Goal: Information Seeking & Learning: Compare options

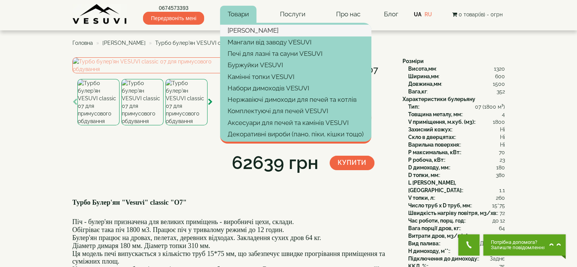
click at [242, 30] on link "[PERSON_NAME]" at bounding box center [295, 30] width 151 height 11
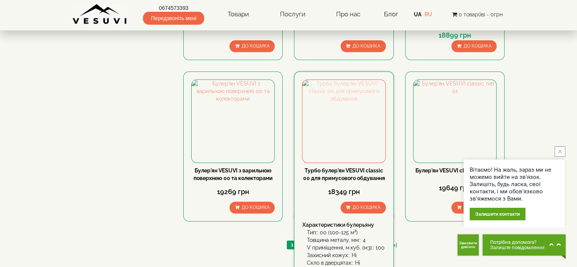
scroll to position [873, 0]
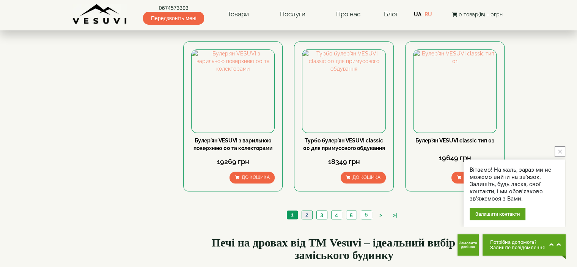
click at [307, 211] on link "2" at bounding box center [307, 215] width 11 height 8
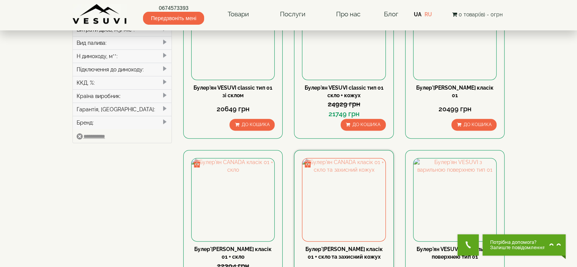
scroll to position [304, 0]
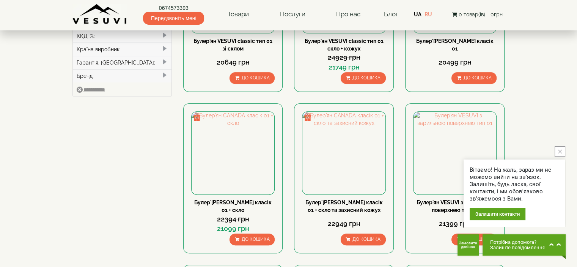
click at [562, 153] on button "close button" at bounding box center [560, 151] width 11 height 11
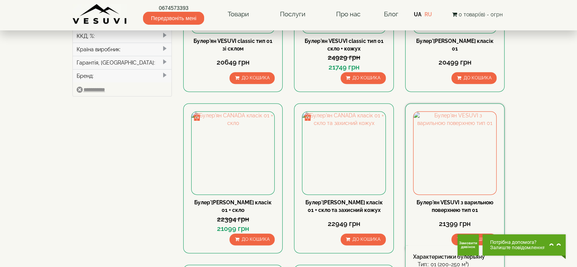
click at [461, 199] on link "Булер'ян VESUVI з варильною поверхнею тип 01" at bounding box center [455, 206] width 77 height 14
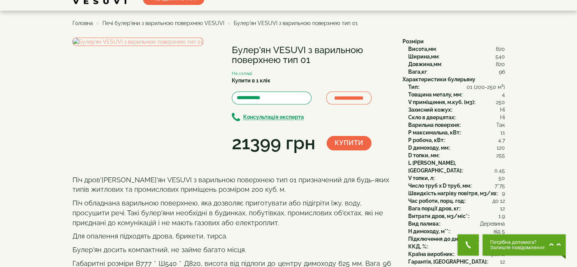
scroll to position [38, 0]
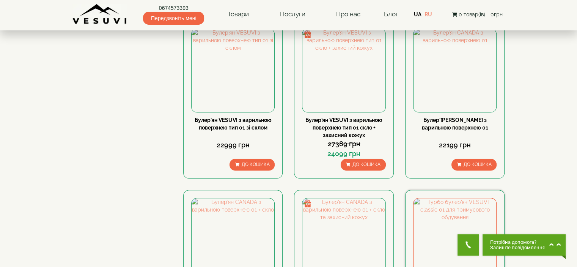
scroll to position [452, 0]
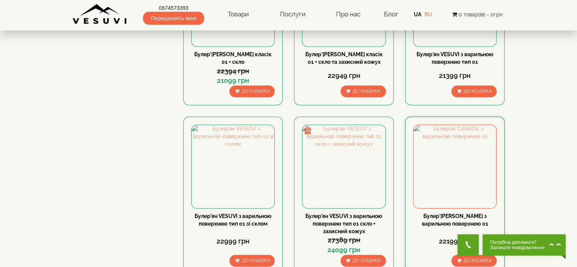
click at [449, 213] on link "Булер'[PERSON_NAME] з варильною поверхнею 01" at bounding box center [455, 220] width 66 height 14
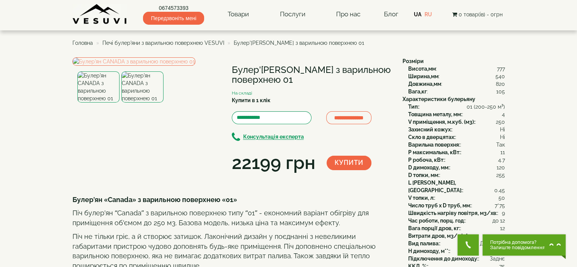
drag, startPoint x: 232, startPoint y: 69, endPoint x: 309, endPoint y: 83, distance: 78.7
click at [309, 83] on h1 "Булер'[PERSON_NAME] з варильною поверхнею 01" at bounding box center [311, 75] width 159 height 20
copy h1 "Булер'[PERSON_NAME] з варильною поверхнею 01"
